Goal: Task Accomplishment & Management: Use online tool/utility

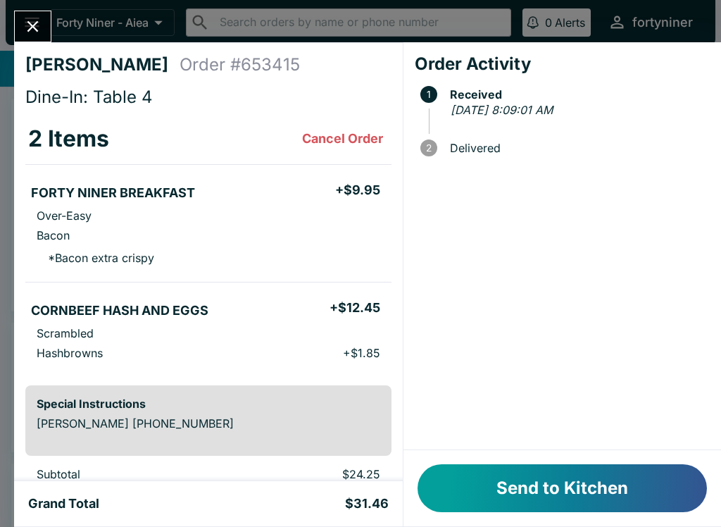
click at [566, 486] on button "Send to Kitchen" at bounding box center [562, 488] width 289 height 48
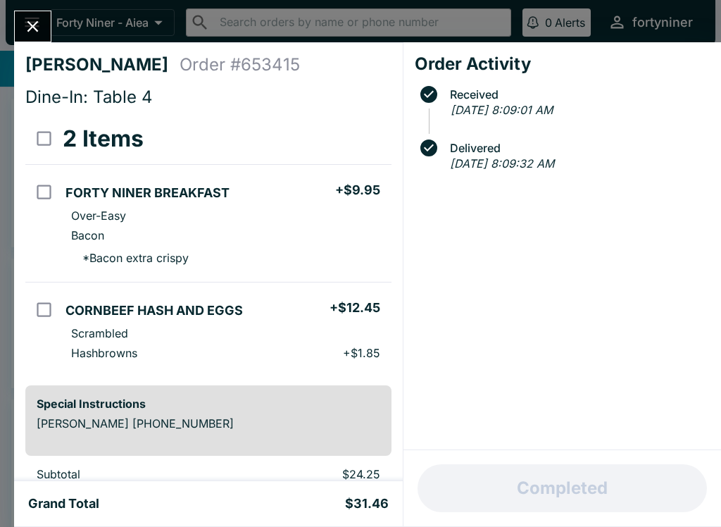
click at [15, 15] on div at bounding box center [32, 27] width 37 height 32
click at [29, 23] on icon "Close" at bounding box center [32, 26] width 11 height 11
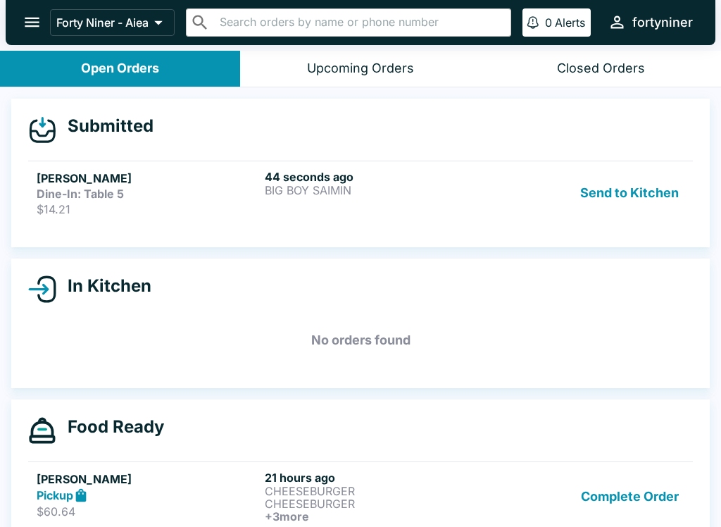
click at [380, 208] on div "44 seconds ago BIG BOY SAIMIN" at bounding box center [376, 193] width 223 height 46
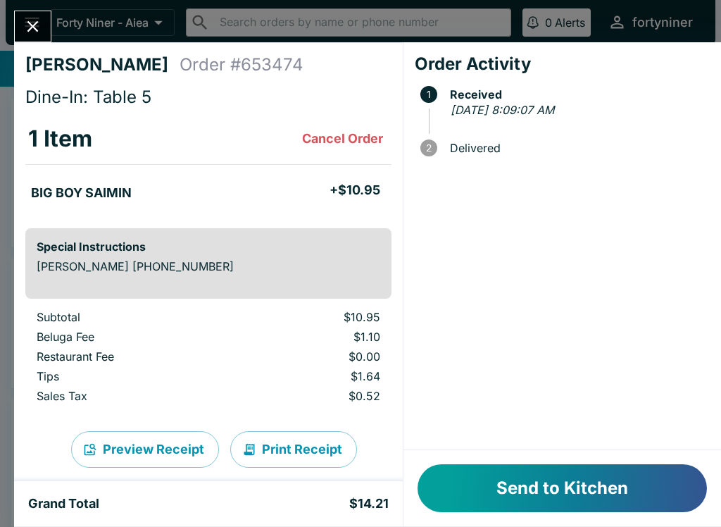
click at [511, 477] on button "Send to Kitchen" at bounding box center [562, 488] width 289 height 48
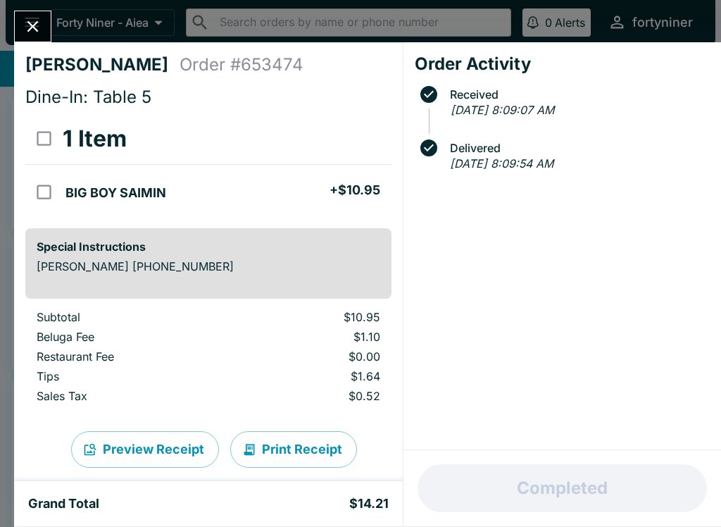
click at [32, 24] on icon "Close" at bounding box center [32, 26] width 19 height 19
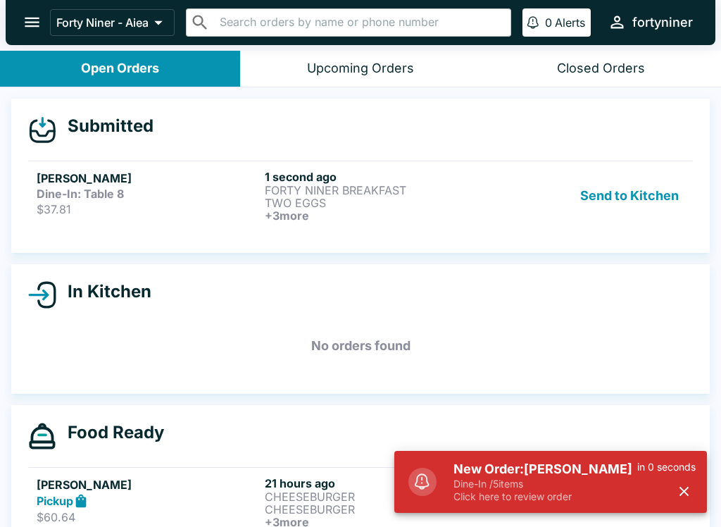
click at [511, 192] on div "Send to Kitchen" at bounding box center [589, 196] width 191 height 52
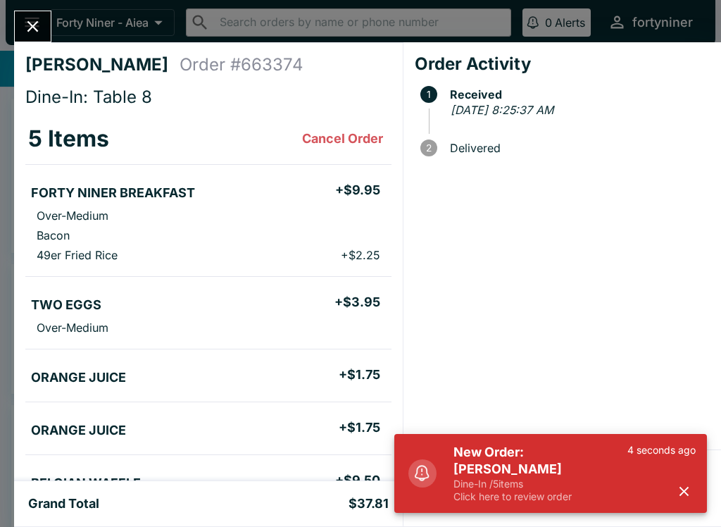
click at [683, 481] on button "button" at bounding box center [684, 491] width 23 height 23
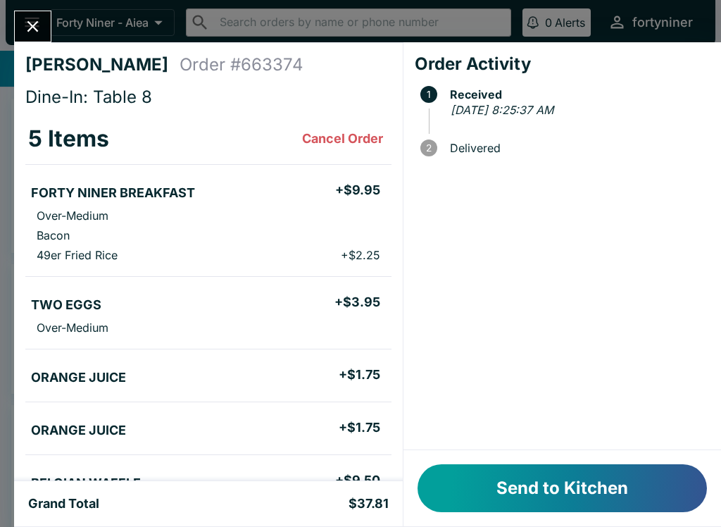
click at [540, 475] on button "Send to Kitchen" at bounding box center [562, 488] width 289 height 48
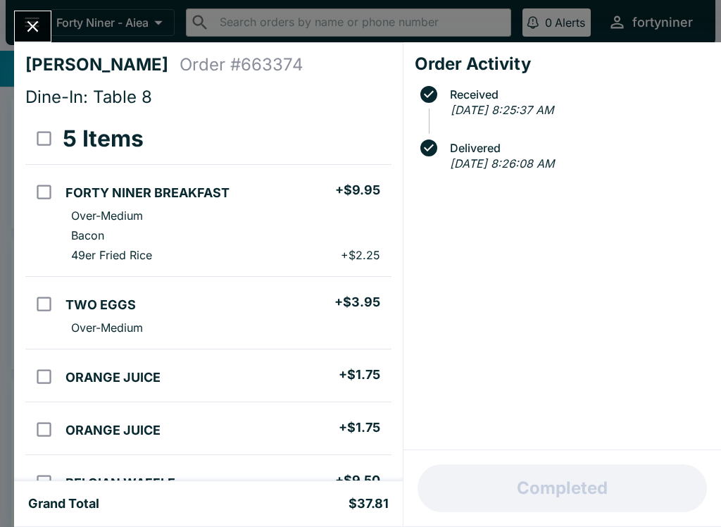
click at [32, 25] on icon "Close" at bounding box center [32, 26] width 11 height 11
